Goal: Task Accomplishment & Management: Manage account settings

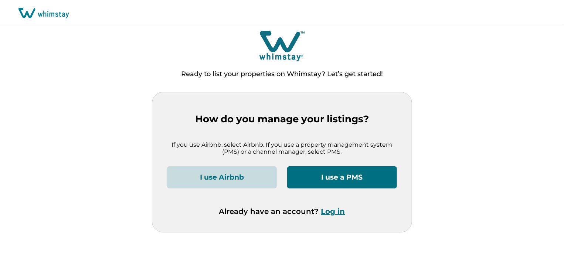
click at [332, 210] on button "Log in" at bounding box center [333, 211] width 24 height 9
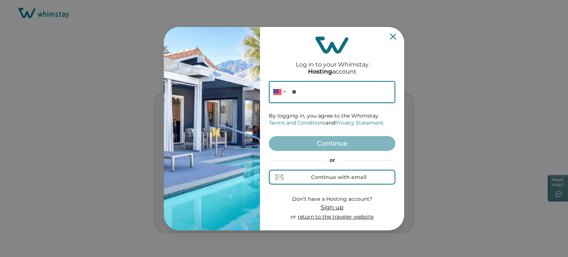
click at [326, 167] on div "or Continue with email" at bounding box center [332, 171] width 126 height 28
click at [330, 177] on div "Continue with email" at bounding box center [338, 177] width 55 height 6
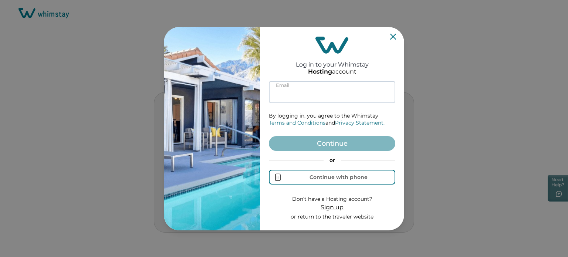
click at [323, 99] on input at bounding box center [332, 92] width 126 height 22
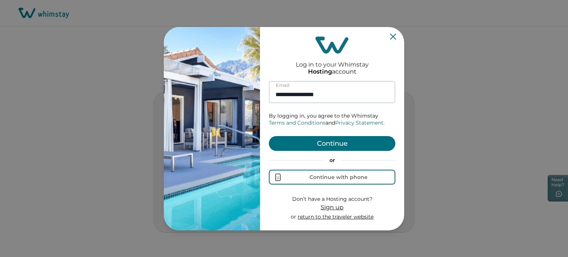
type input "**********"
click at [269, 136] on button "Continue" at bounding box center [332, 143] width 126 height 15
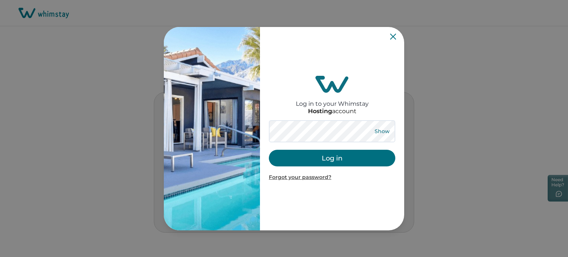
click at [377, 135] on button "Show" at bounding box center [382, 131] width 27 height 10
click at [342, 153] on button "Log in" at bounding box center [332, 158] width 126 height 17
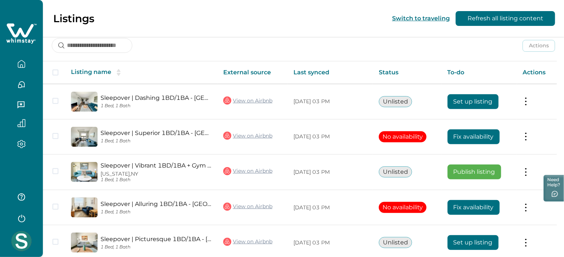
scroll to position [134, 0]
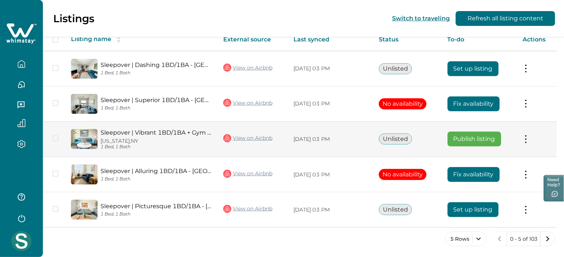
click at [527, 142] on button at bounding box center [526, 139] width 6 height 8
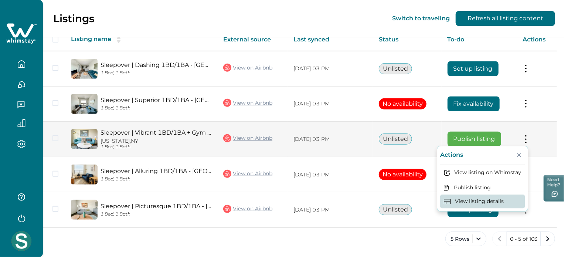
click at [501, 202] on button "View listing details" at bounding box center [482, 202] width 85 height 14
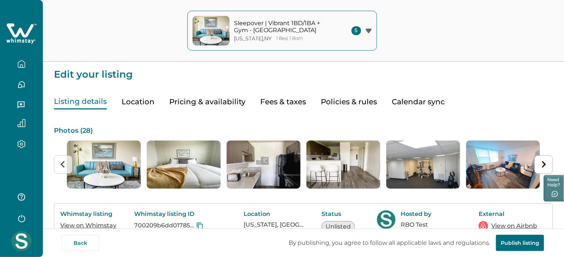
click at [24, 62] on icon "button" at bounding box center [21, 63] width 7 height 7
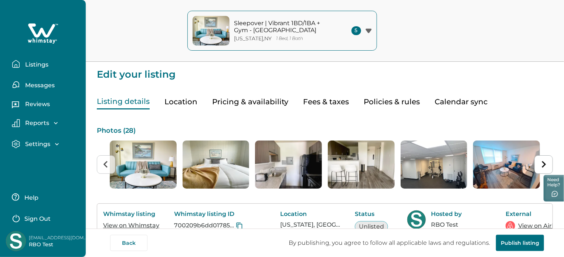
click at [24, 62] on p "Listings" at bounding box center [36, 64] width 26 height 7
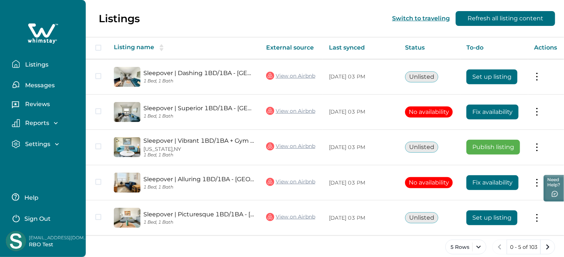
scroll to position [134, 0]
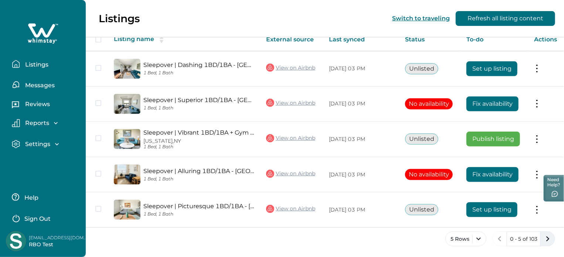
click at [552, 238] on icon "next page" at bounding box center [548, 239] width 10 height 10
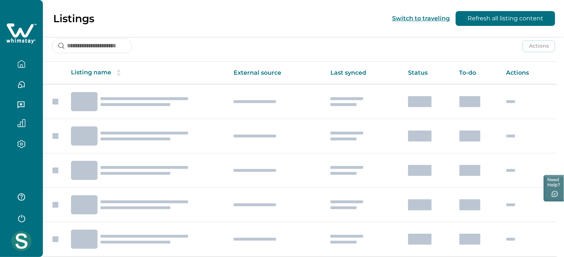
scroll to position [99, 0]
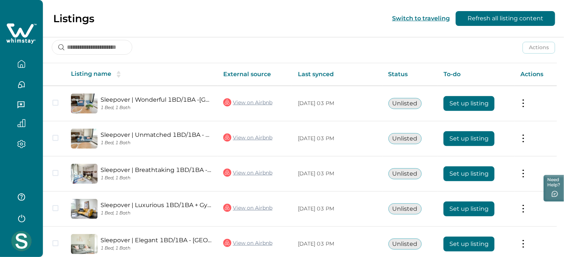
click at [552, 238] on td "Actions View listing on Whimstay" at bounding box center [536, 243] width 43 height 35
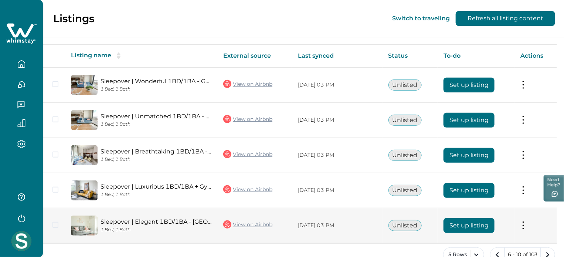
scroll to position [133, 0]
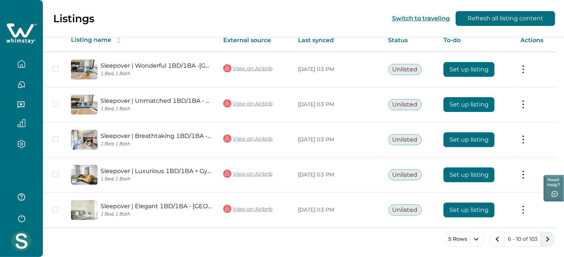
click at [545, 232] on button "next page" at bounding box center [548, 239] width 15 height 15
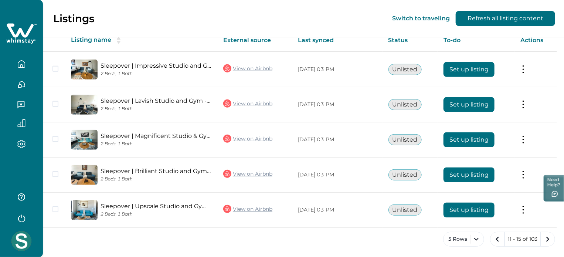
click at [549, 239] on icon "next page" at bounding box center [548, 239] width 3 height 5
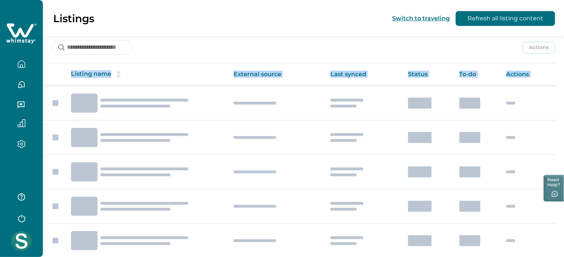
click at [549, 239] on td at bounding box center [529, 240] width 57 height 34
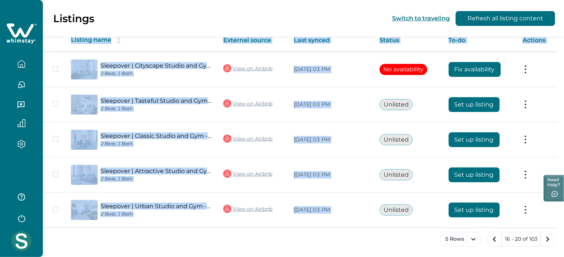
click at [549, 239] on icon "next page" at bounding box center [548, 239] width 3 height 5
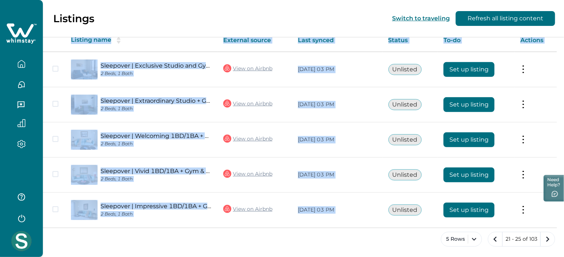
click at [549, 239] on icon "next page" at bounding box center [548, 239] width 3 height 5
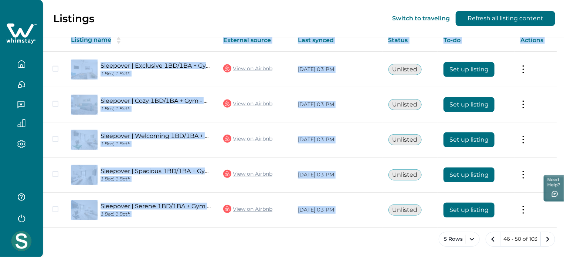
click at [549, 239] on icon "next page" at bounding box center [548, 239] width 3 height 5
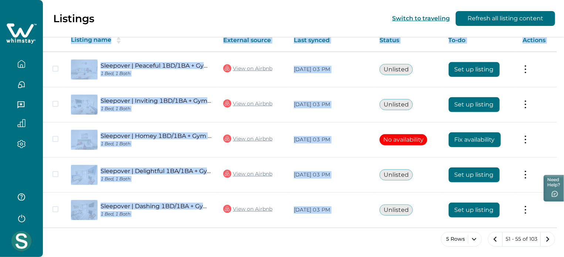
click at [549, 239] on icon "next page" at bounding box center [548, 239] width 3 height 5
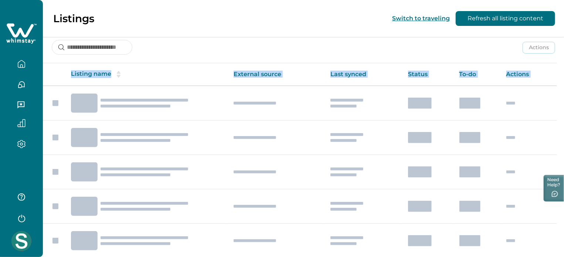
scroll to position [133, 0]
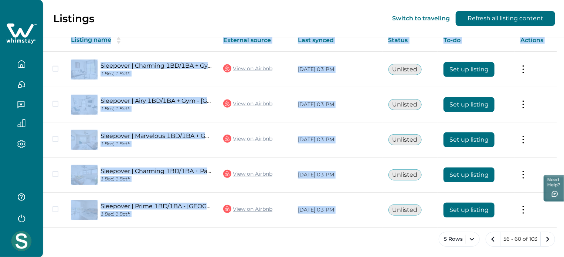
click at [549, 239] on icon "next page" at bounding box center [548, 239] width 3 height 5
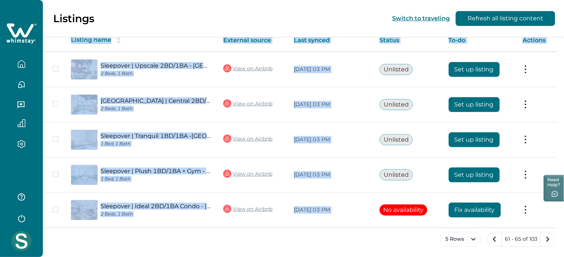
click at [549, 239] on icon "next page" at bounding box center [548, 239] width 3 height 5
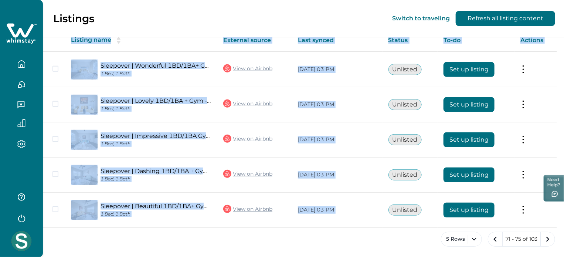
click at [549, 239] on icon "next page" at bounding box center [548, 239] width 3 height 5
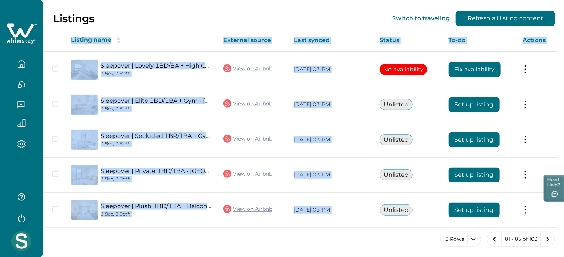
click at [549, 239] on icon "next page" at bounding box center [548, 239] width 3 height 5
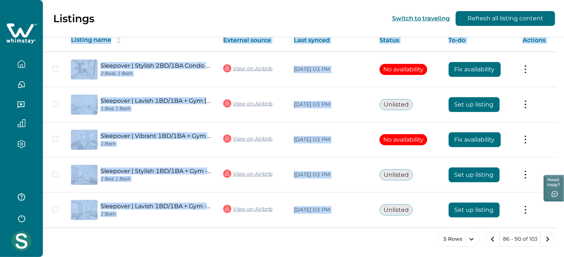
click at [549, 239] on icon "next page" at bounding box center [548, 239] width 3 height 5
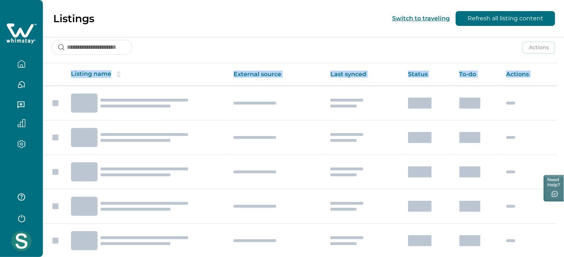
scroll to position [133, 0]
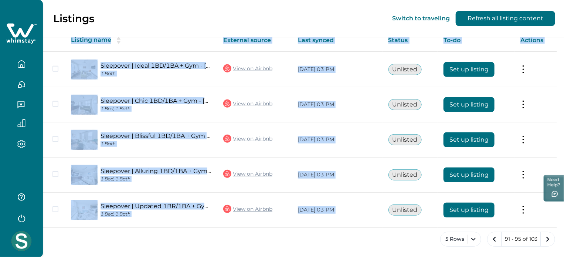
click at [549, 239] on icon "next page" at bounding box center [548, 239] width 3 height 5
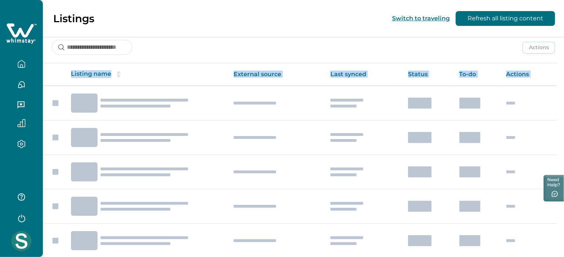
scroll to position [133, 0]
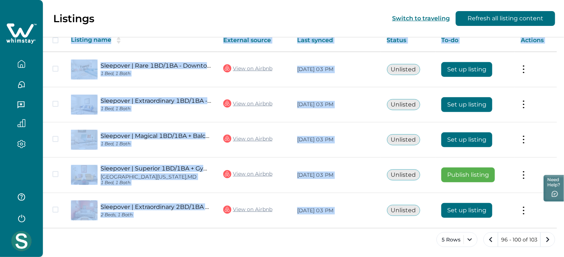
click at [549, 239] on icon "next page" at bounding box center [548, 239] width 3 height 5
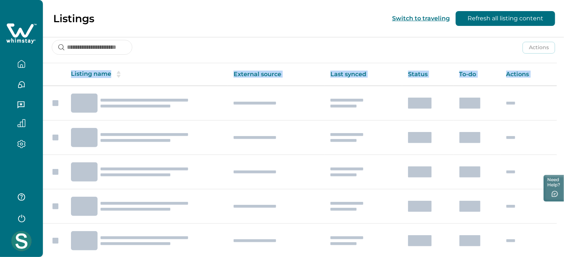
scroll to position [63, 0]
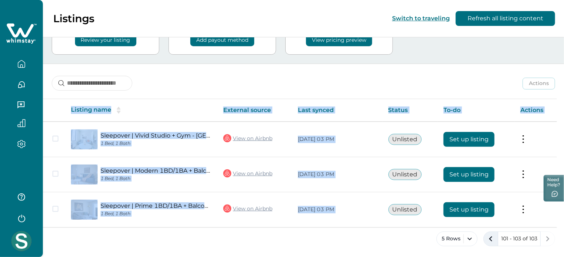
click at [486, 236] on icon "previous page" at bounding box center [491, 239] width 10 height 10
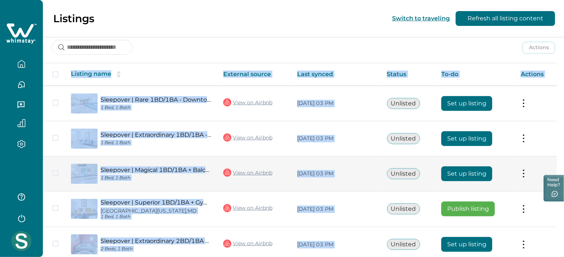
scroll to position [134, 0]
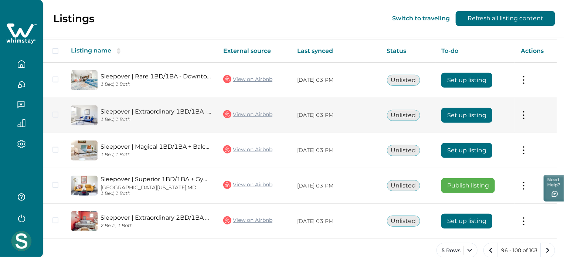
scroll to position [134, 0]
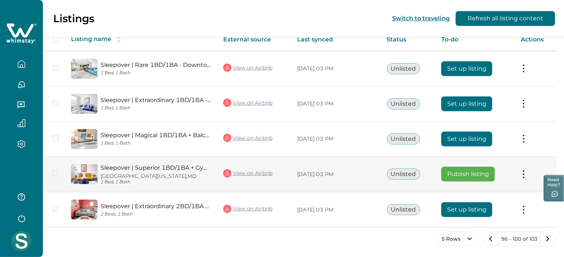
click at [524, 169] on td "Actions View listing on Whimstay Publish listing View listing details" at bounding box center [536, 174] width 42 height 36
click at [527, 173] on button at bounding box center [524, 174] width 6 height 8
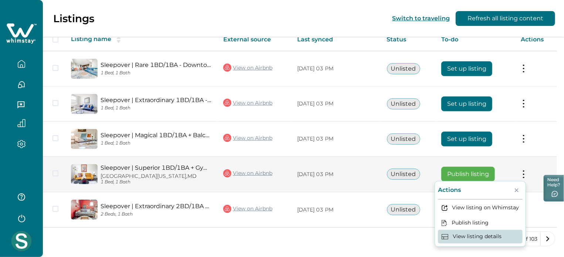
click at [494, 232] on button "View listing details" at bounding box center [480, 237] width 85 height 14
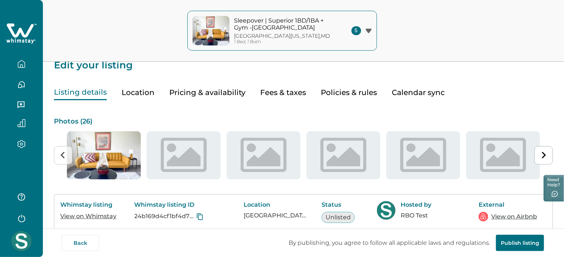
scroll to position [74, 0]
